Goal: Task Accomplishment & Management: Use online tool/utility

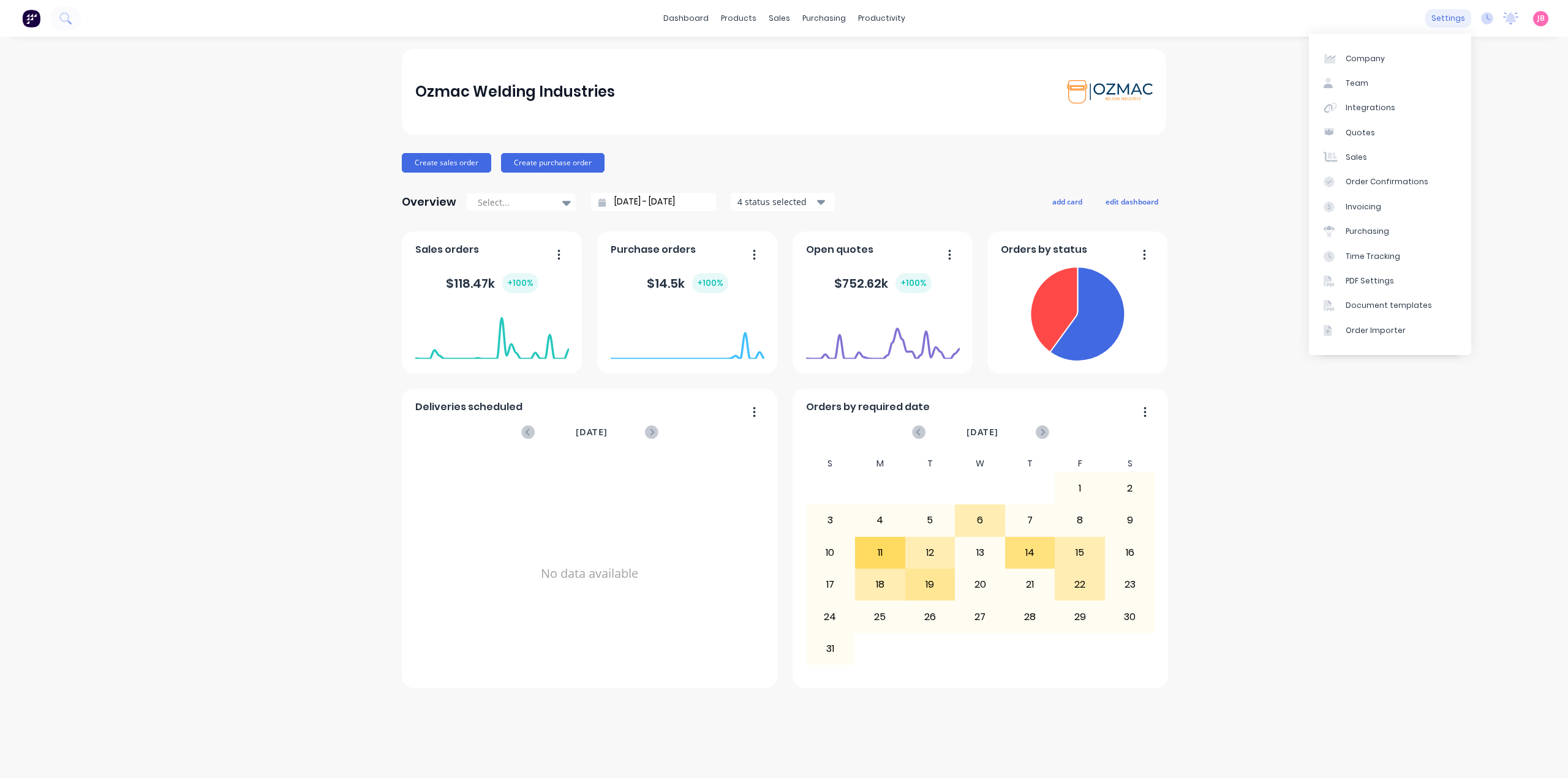
click at [1455, 14] on div "settings" at bounding box center [1448, 18] width 46 height 18
click at [1374, 281] on div "PDF Settings" at bounding box center [1370, 281] width 49 height 11
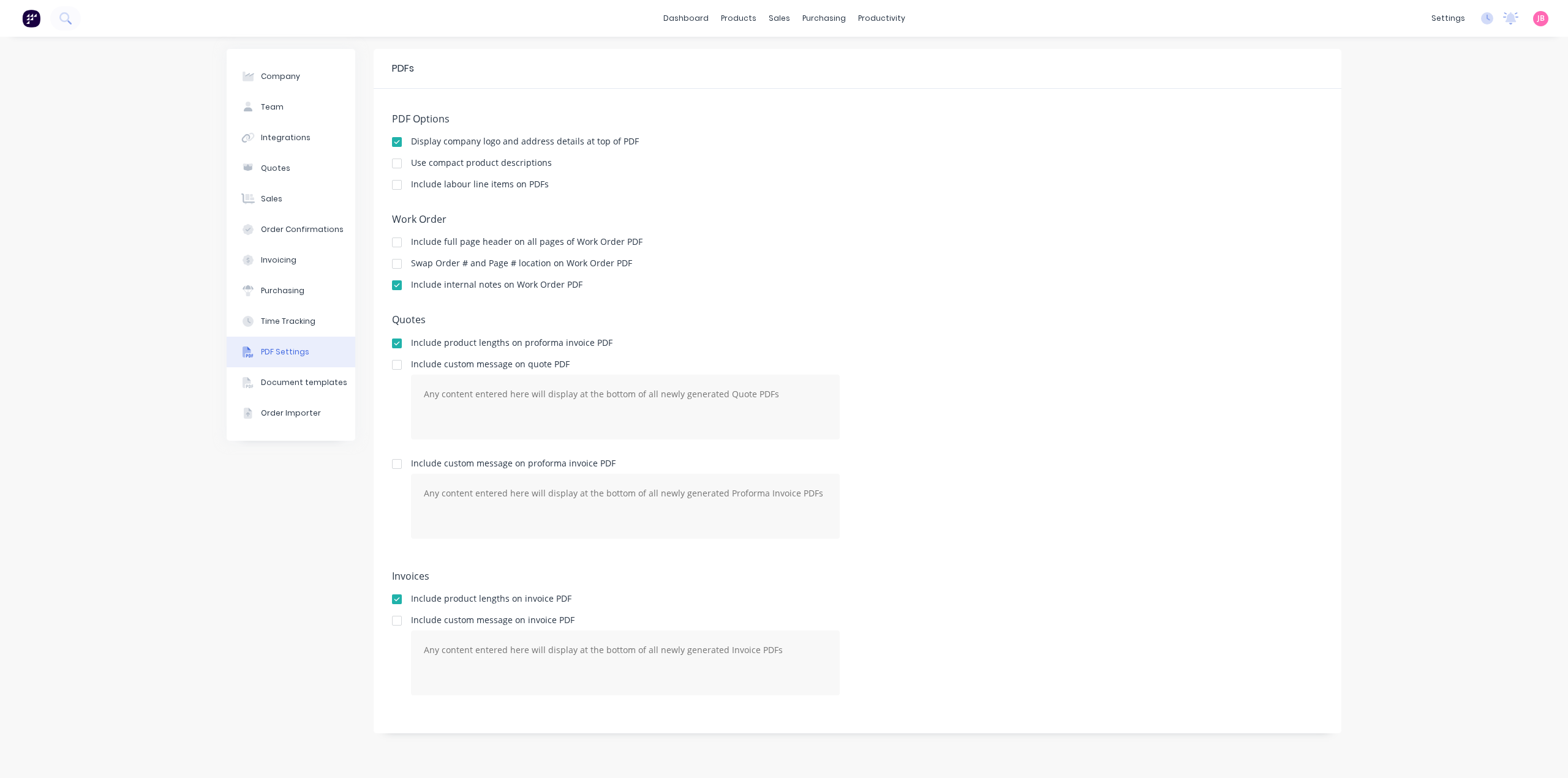
click at [314, 354] on button "PDF Settings" at bounding box center [291, 352] width 129 height 31
click at [306, 391] on button "Document templates" at bounding box center [291, 382] width 129 height 31
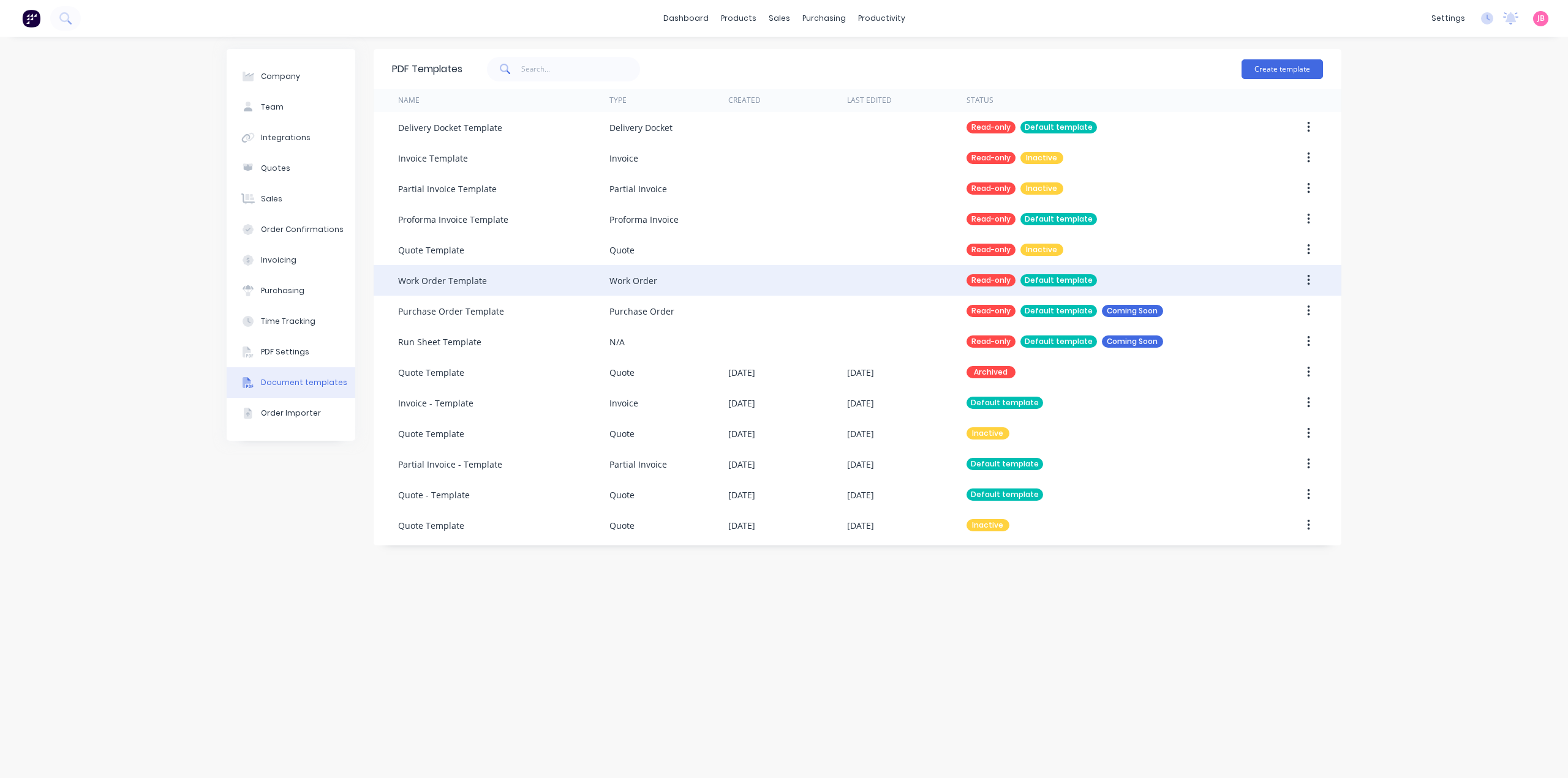
click at [522, 288] on div "Work Order Template" at bounding box center [504, 280] width 211 height 31
click at [871, 276] on div at bounding box center [907, 280] width 119 height 31
click at [1313, 283] on button "button" at bounding box center [1309, 281] width 29 height 22
click at [1302, 285] on button "button" at bounding box center [1309, 281] width 29 height 22
click at [619, 278] on div "Work Order" at bounding box center [633, 281] width 48 height 13
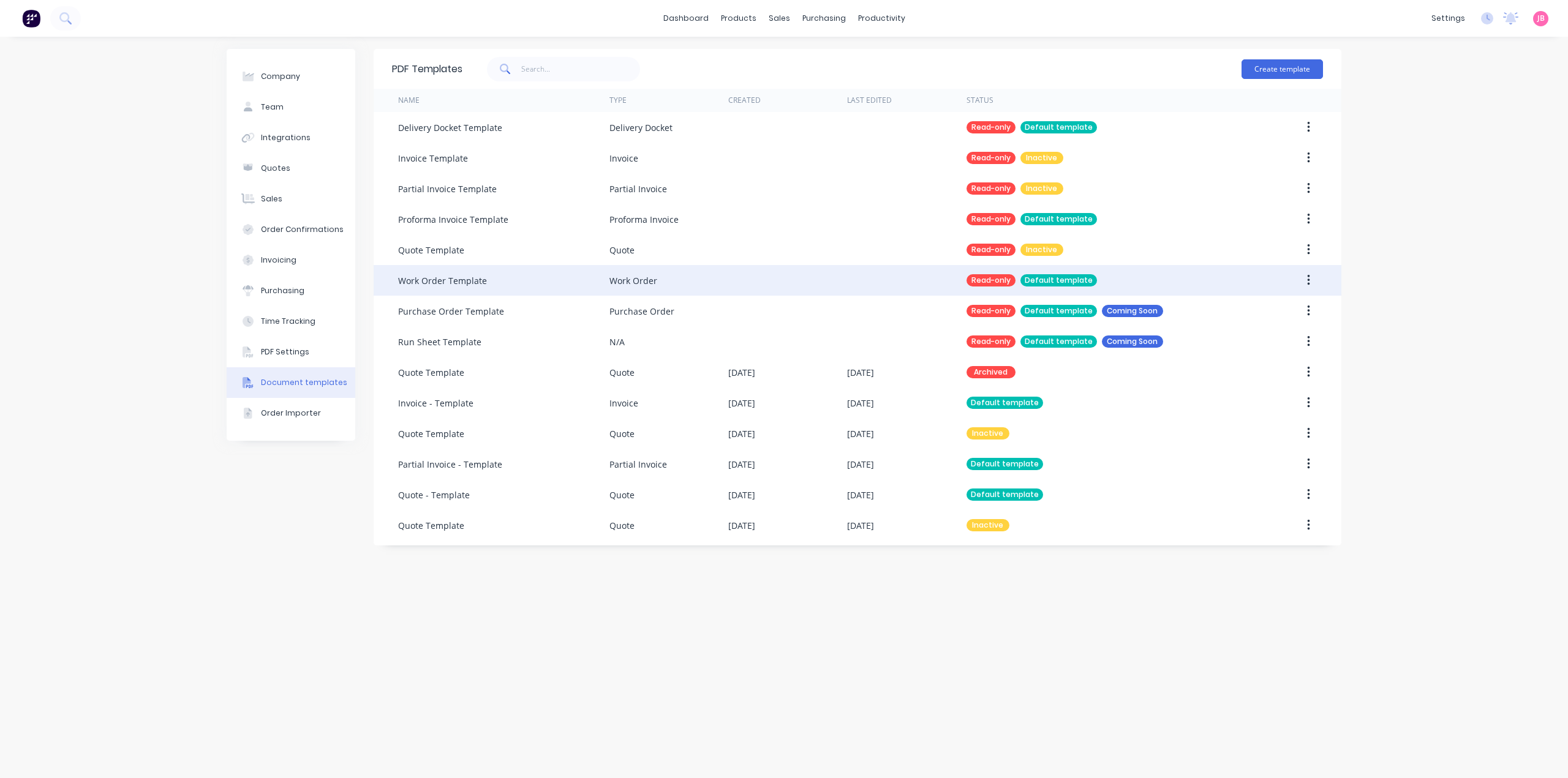
click at [631, 276] on div "Work Order" at bounding box center [633, 281] width 48 height 13
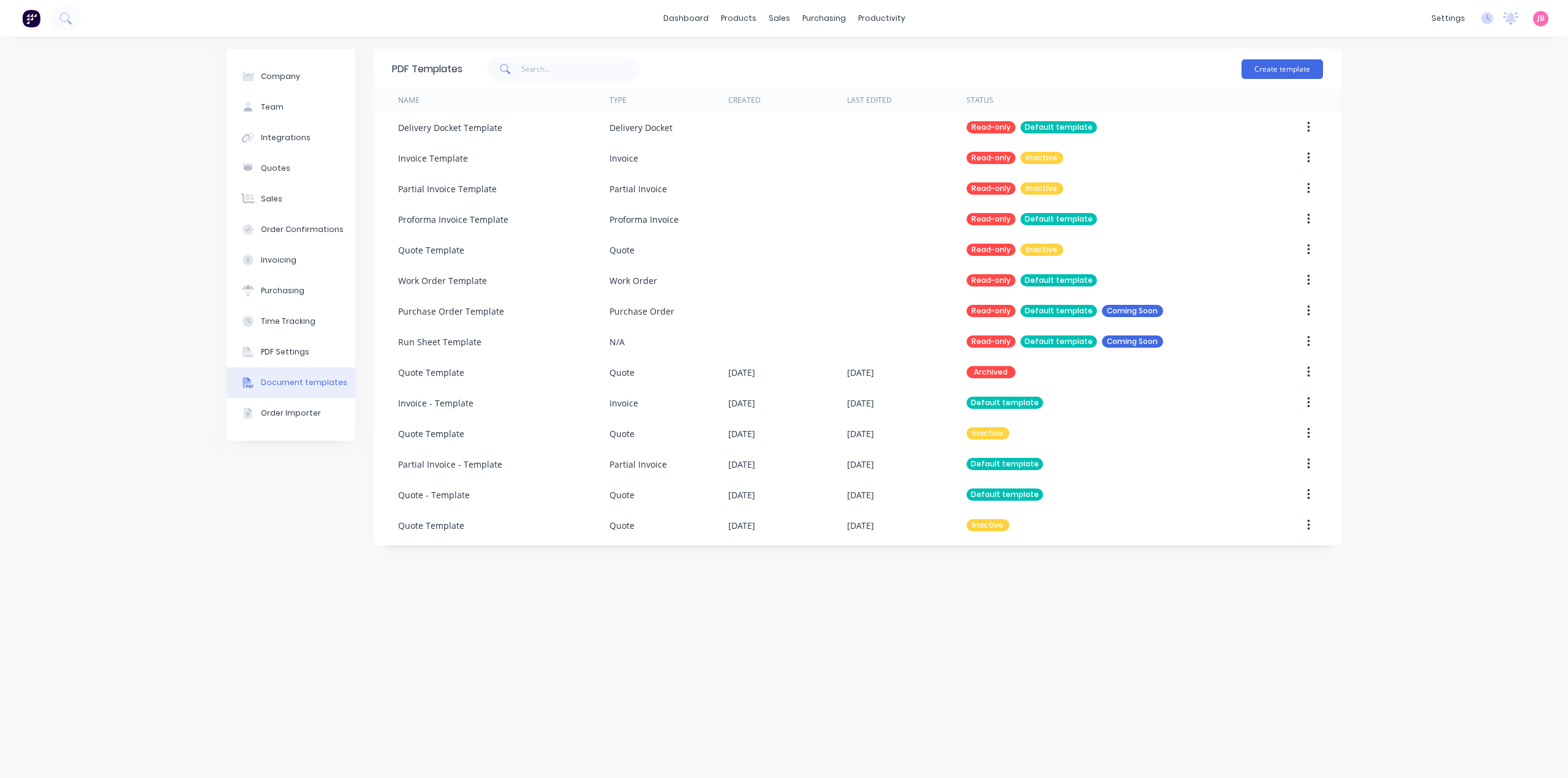
drag, startPoint x: 1229, startPoint y: 657, endPoint x: 1220, endPoint y: 653, distance: 9.8
click at [1225, 651] on div "PDF Templates Create template Name Type Created Last Edited Status Delivery Doc…" at bounding box center [858, 408] width 968 height 717
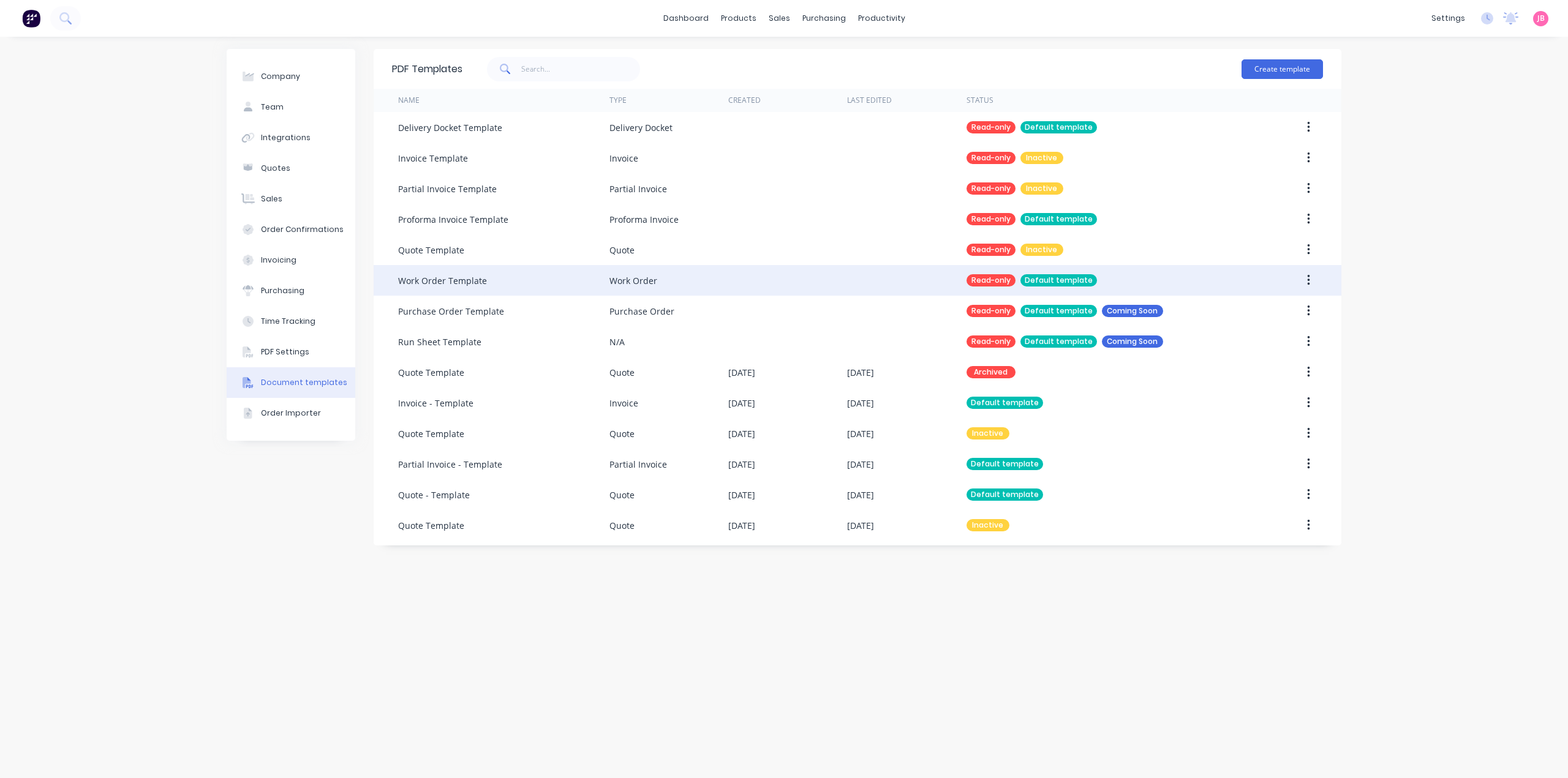
click at [562, 276] on div "Work Order Template" at bounding box center [504, 280] width 211 height 31
click at [1304, 281] on button "button" at bounding box center [1309, 281] width 29 height 22
click at [1304, 279] on button "button" at bounding box center [1309, 281] width 29 height 22
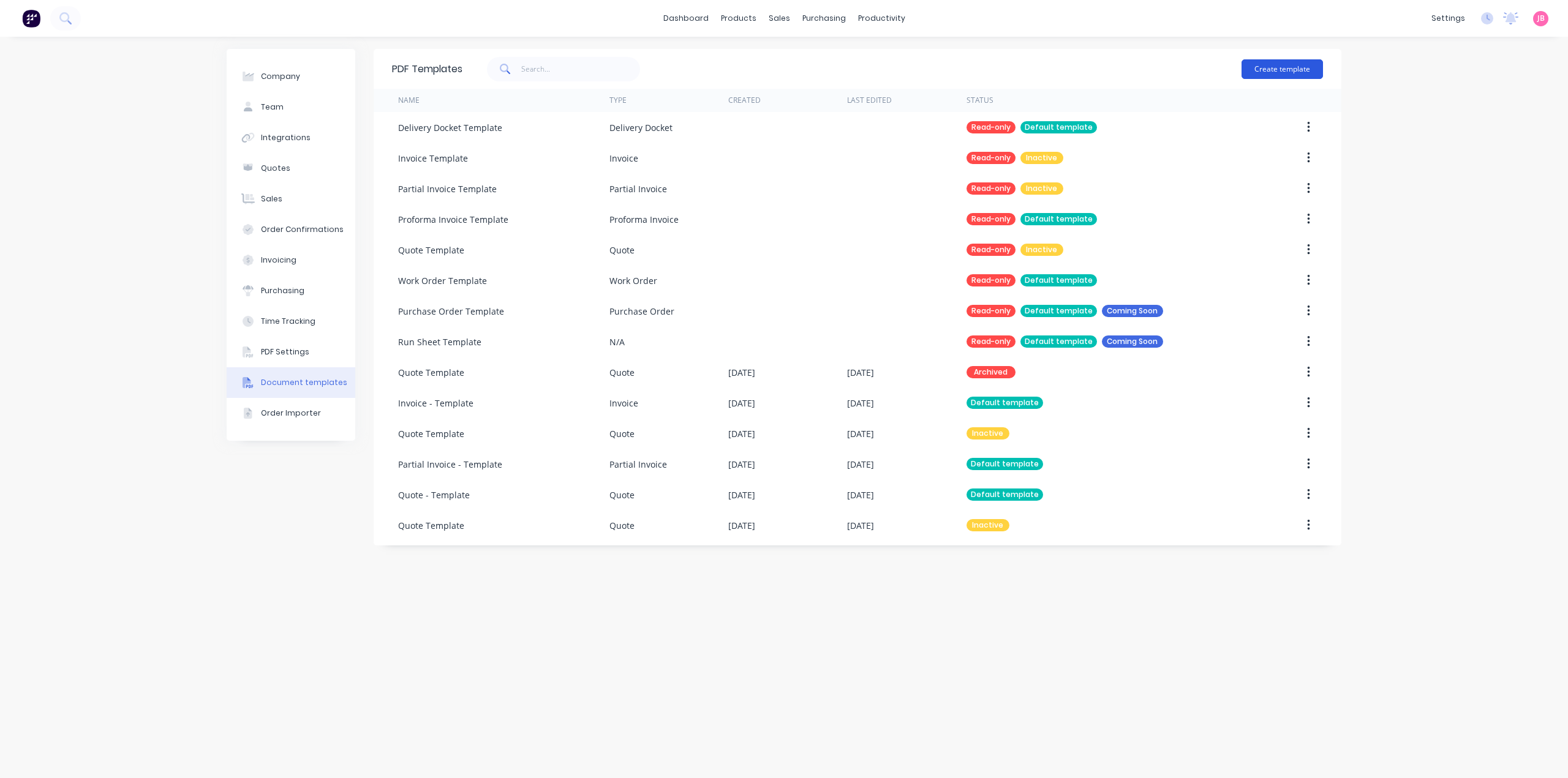
click at [1296, 63] on button "Create template" at bounding box center [1282, 69] width 81 height 20
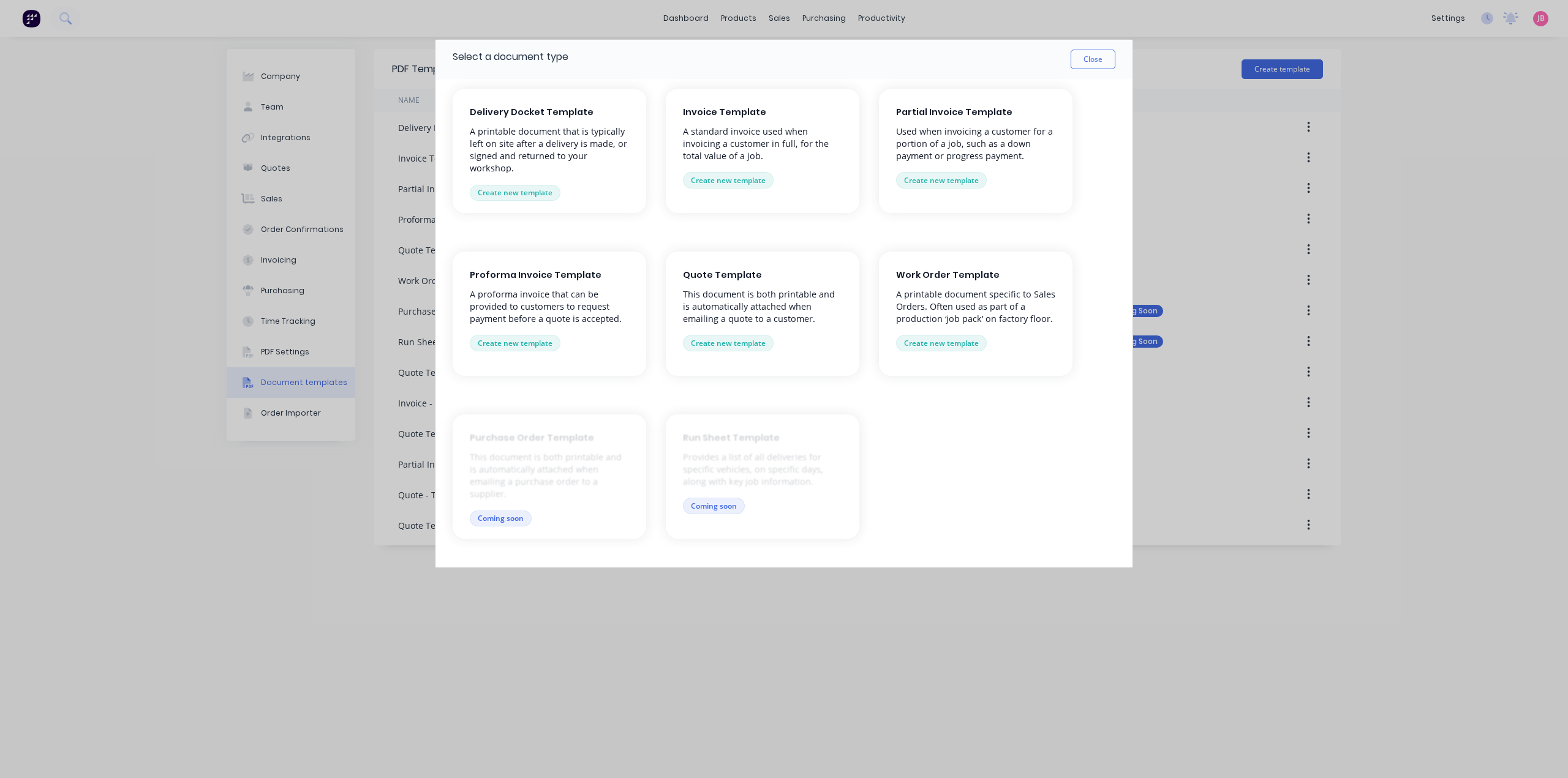
click at [953, 304] on p "A printable document specific to Sales Orders. Often used as part of a producti…" at bounding box center [975, 307] width 159 height 37
click at [929, 342] on button "Create new template" at bounding box center [941, 342] width 90 height 16
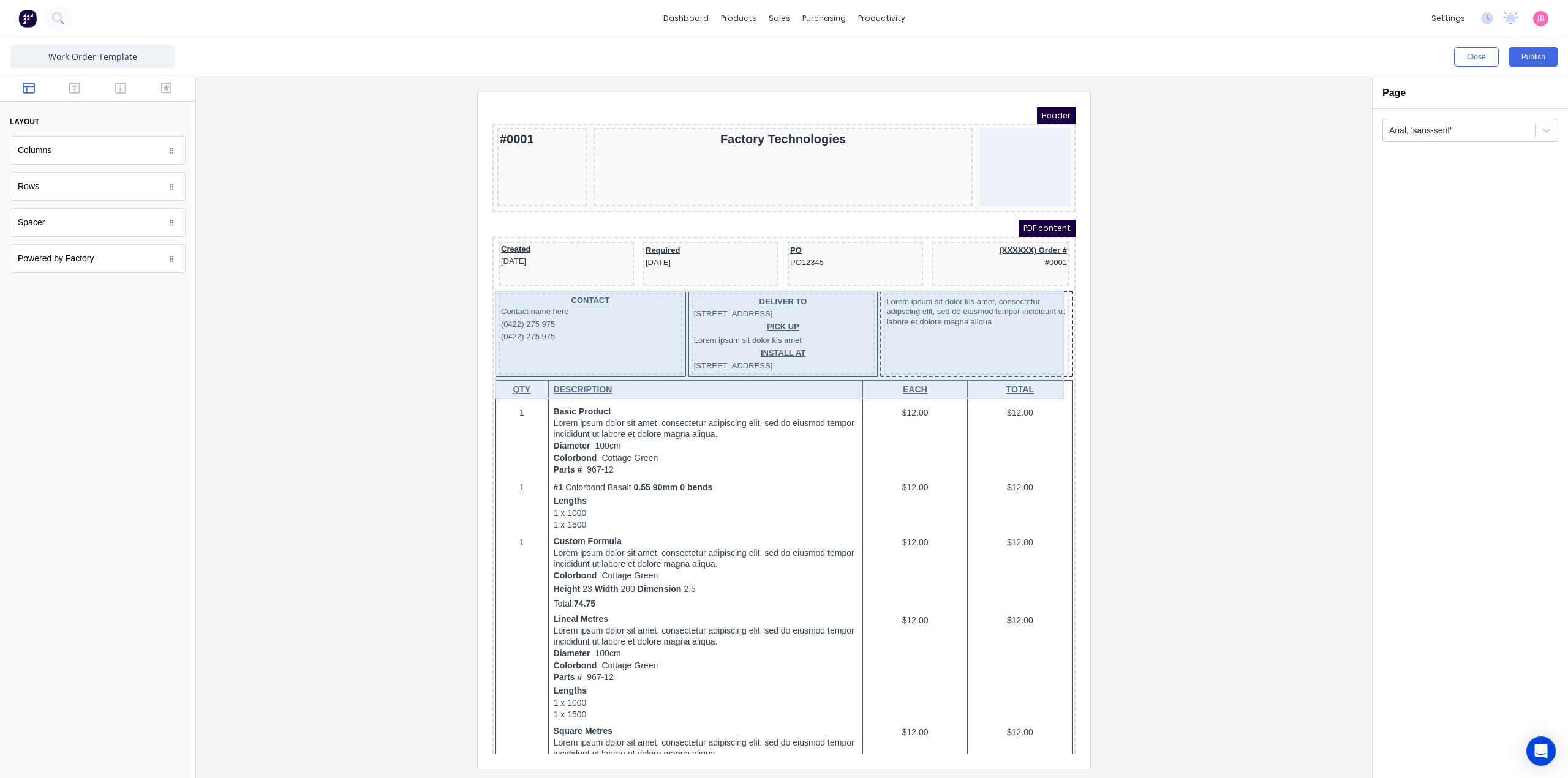
click at [916, 346] on div "Lorem ipsum sit dolor kis amet, consectetur adipscing elit, sed do eiusmod temp…" at bounding box center [962, 319] width 185 height 81
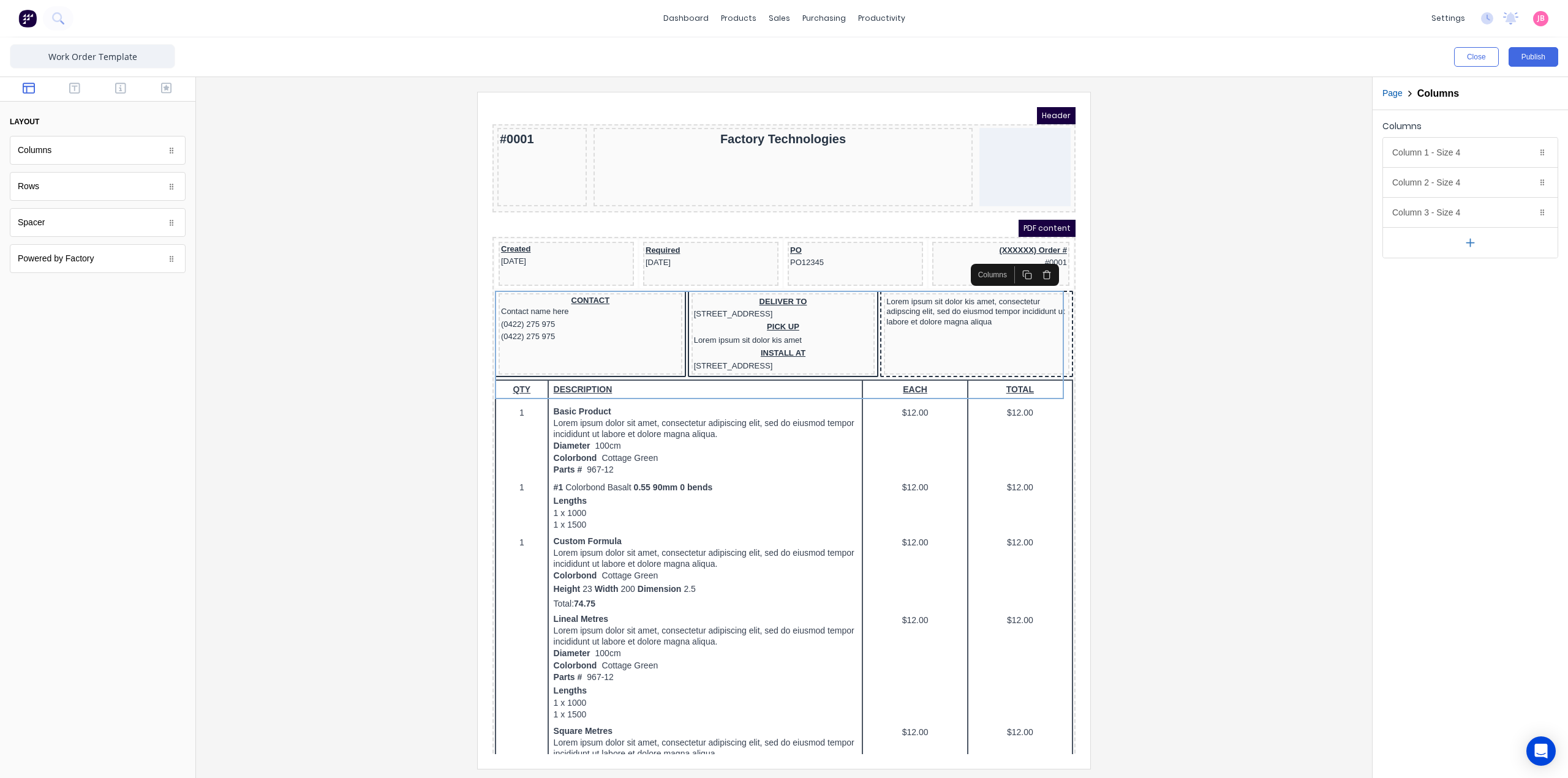
click at [20, 11] on img at bounding box center [27, 18] width 18 height 18
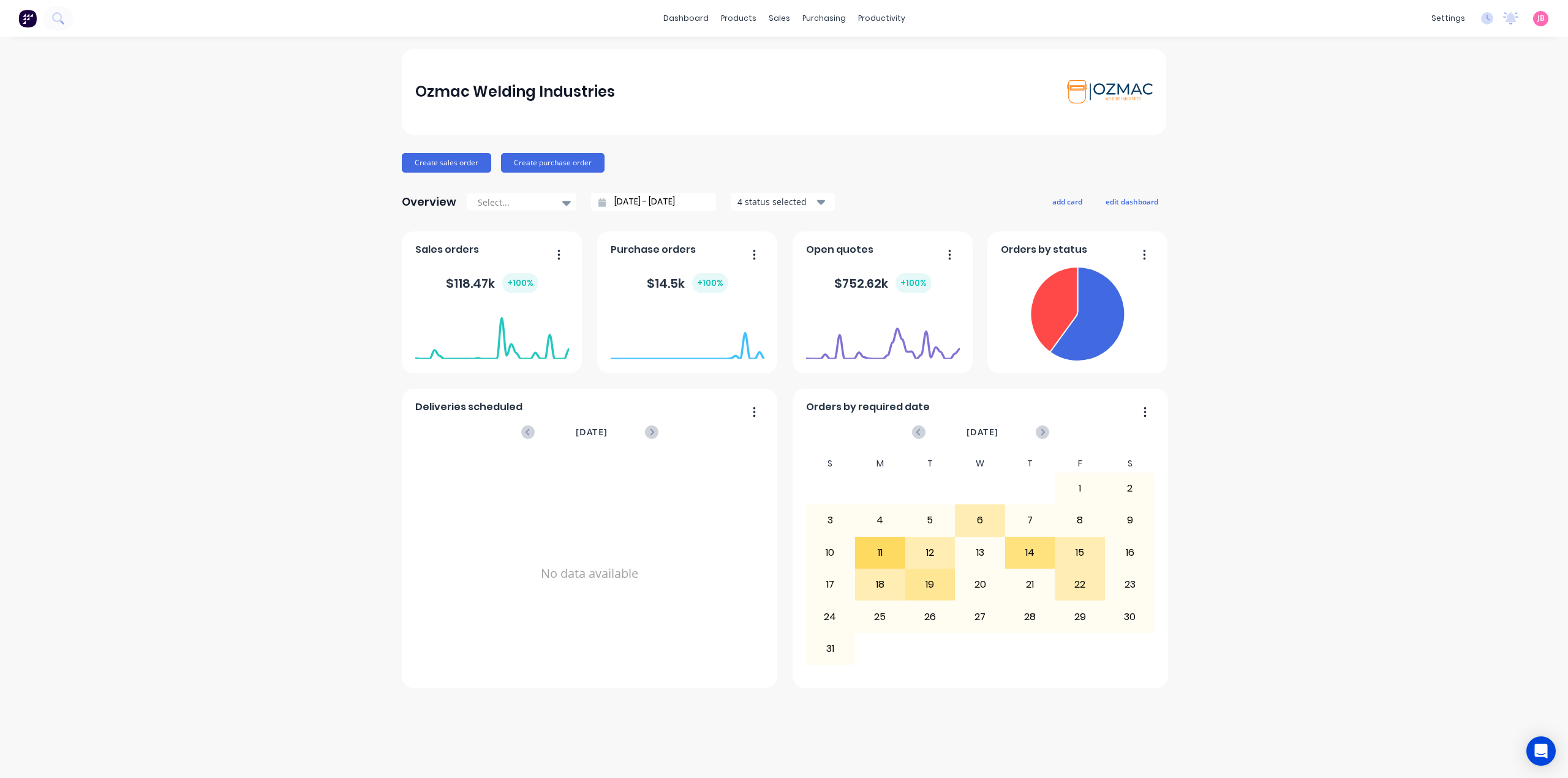
click at [316, 562] on div "Ozmac Welding Industries Create sales order Create purchase order Overview Sele…" at bounding box center [784, 408] width 1568 height 717
click at [1444, 18] on div "settings" at bounding box center [1448, 18] width 46 height 18
drag, startPoint x: 1063, startPoint y: 19, endPoint x: 948, endPoint y: 18, distance: 115.0
click at [1062, 19] on div "dashboard products sales purchasing productivity dashboard products Product Cat…" at bounding box center [784, 18] width 1568 height 37
click at [801, 78] on div "Customers" at bounding box center [821, 83] width 44 height 11
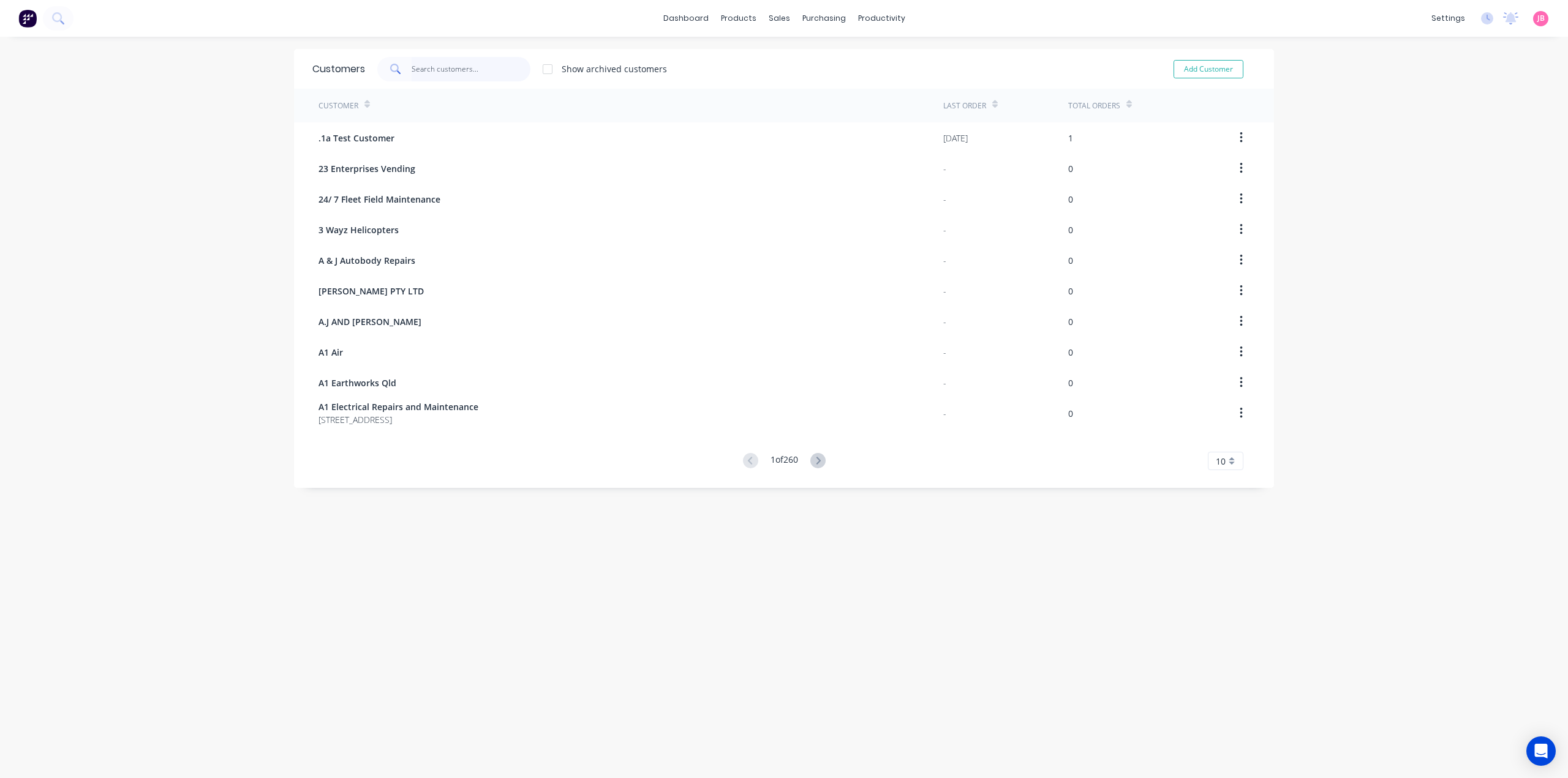
click at [475, 71] on input "text" at bounding box center [471, 69] width 119 height 25
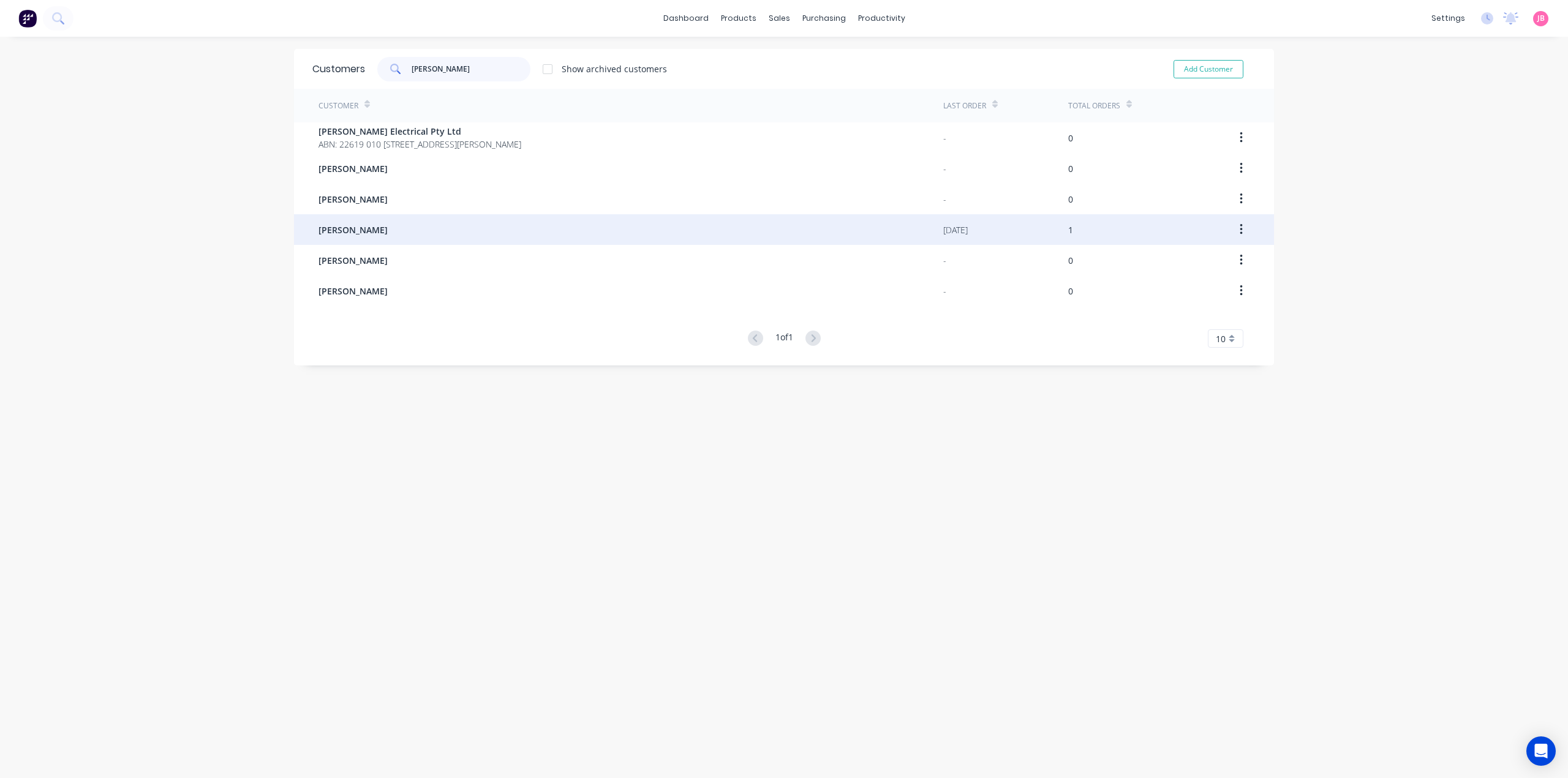
type input "[PERSON_NAME]"
click at [478, 233] on div "[PERSON_NAME]" at bounding box center [630, 229] width 625 height 31
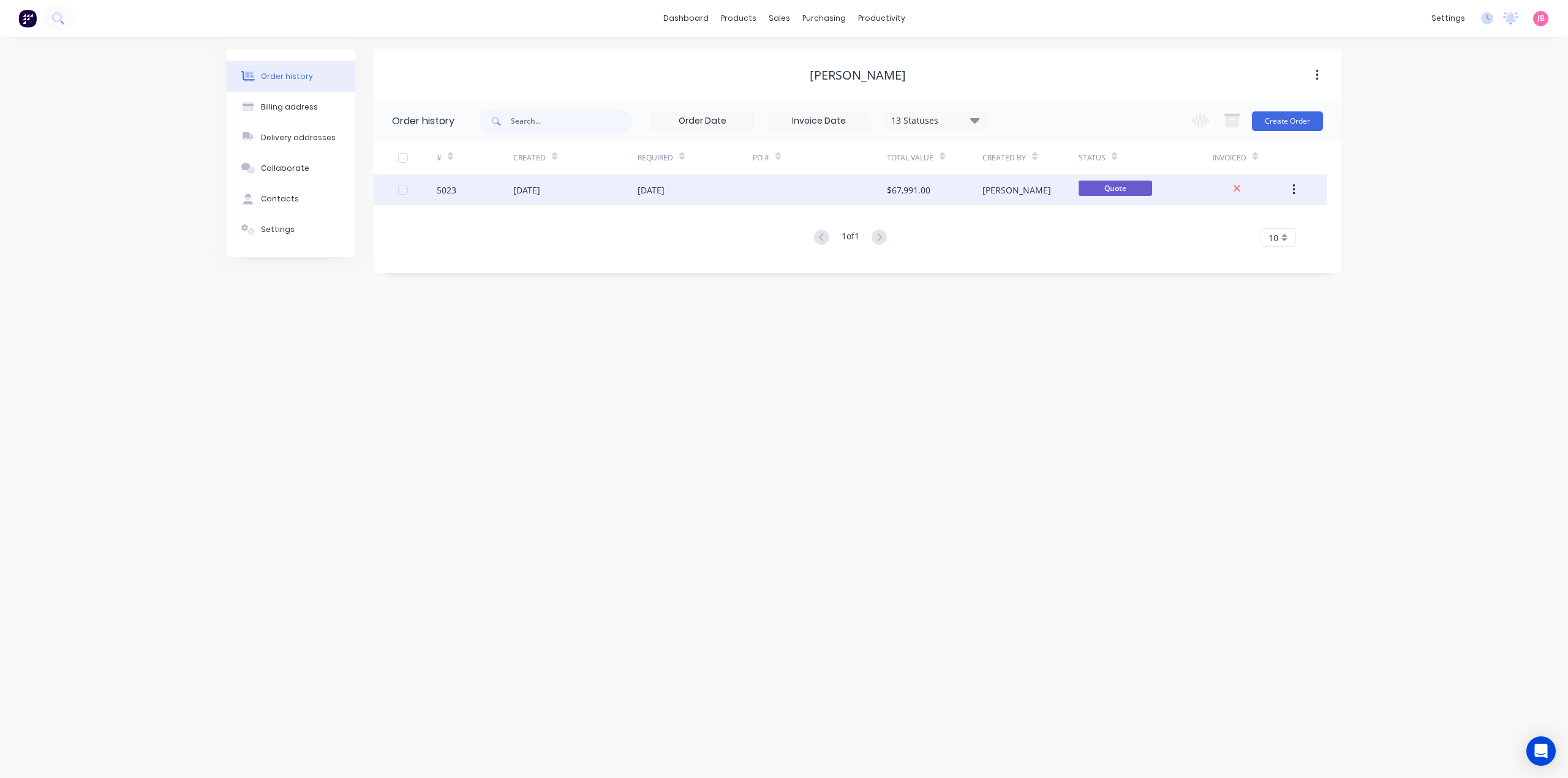
click at [773, 192] on div at bounding box center [820, 190] width 134 height 31
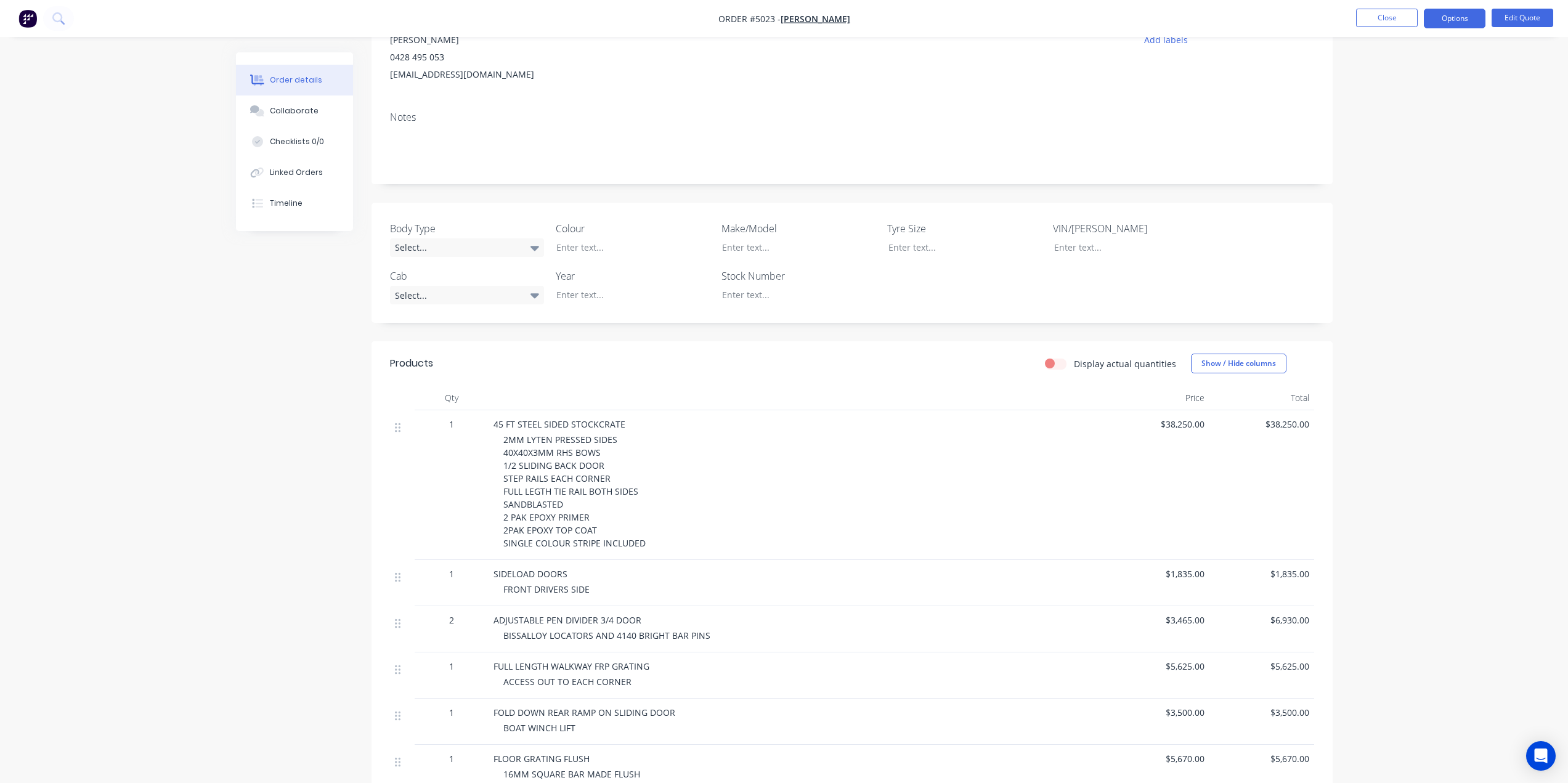
scroll to position [94, 0]
